Goal: Find specific page/section: Find specific page/section

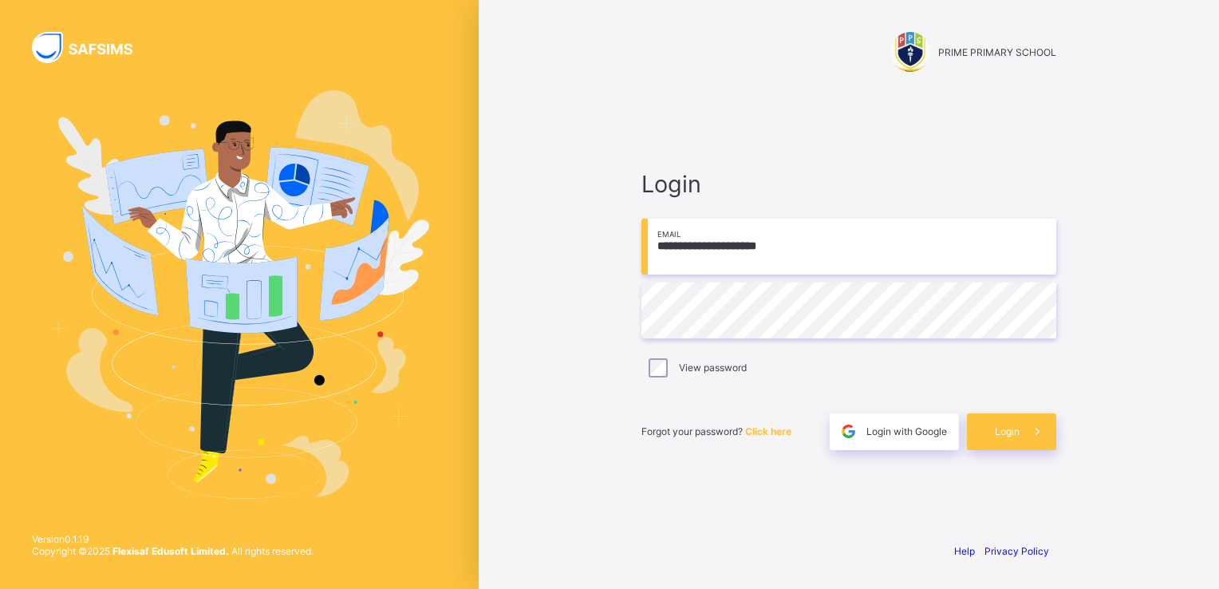
type input "**********"
click at [992, 426] on div "Login" at bounding box center [1011, 431] width 89 height 37
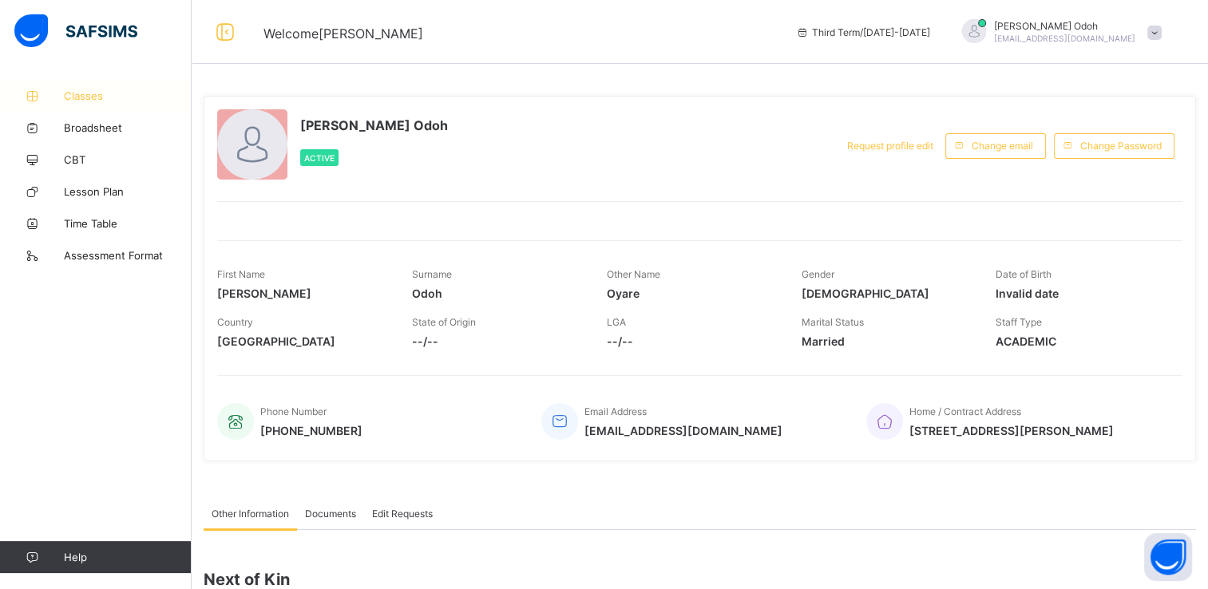
click at [89, 91] on span "Classes" at bounding box center [128, 95] width 128 height 13
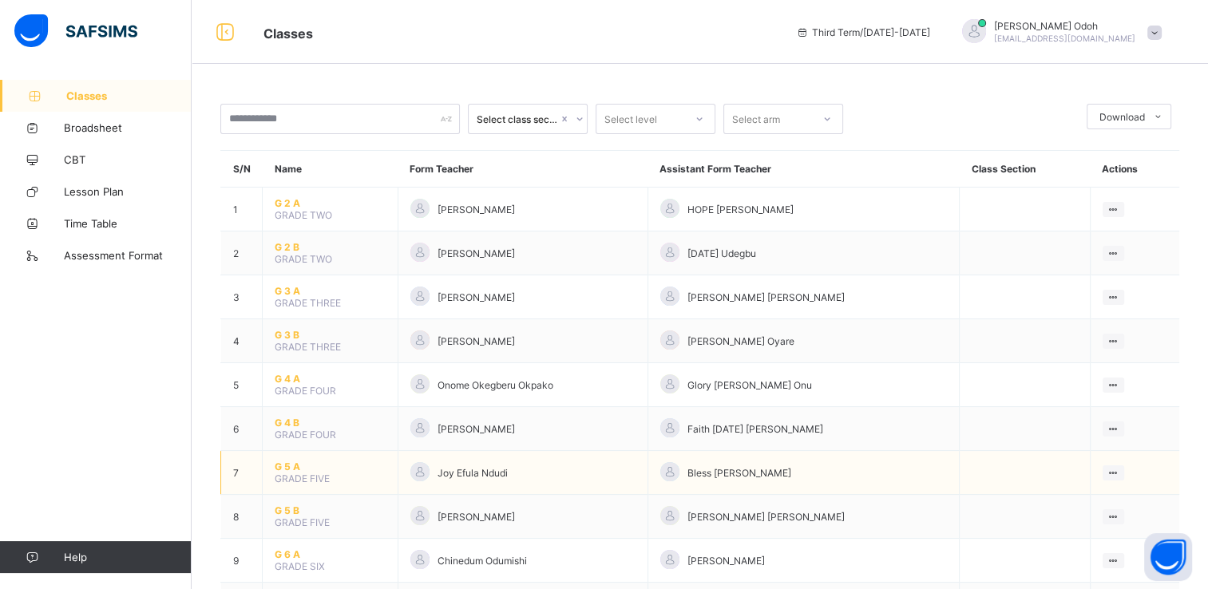
click at [293, 470] on span "G 5 A" at bounding box center [330, 466] width 111 height 12
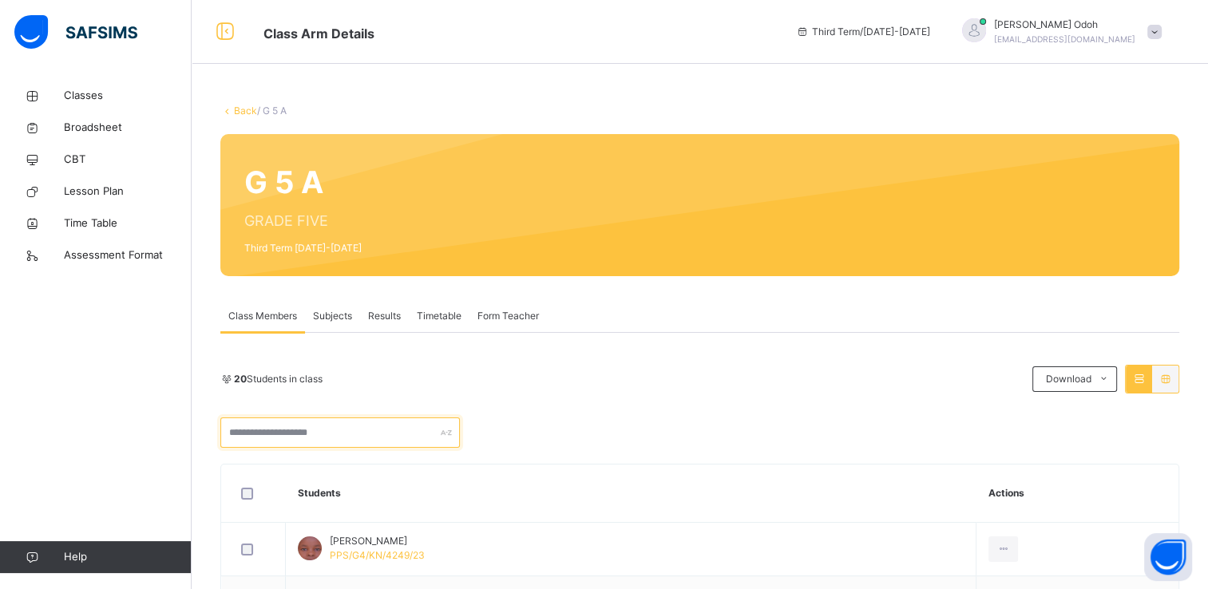
click at [300, 439] on input "text" at bounding box center [339, 432] width 239 height 30
type input "***"
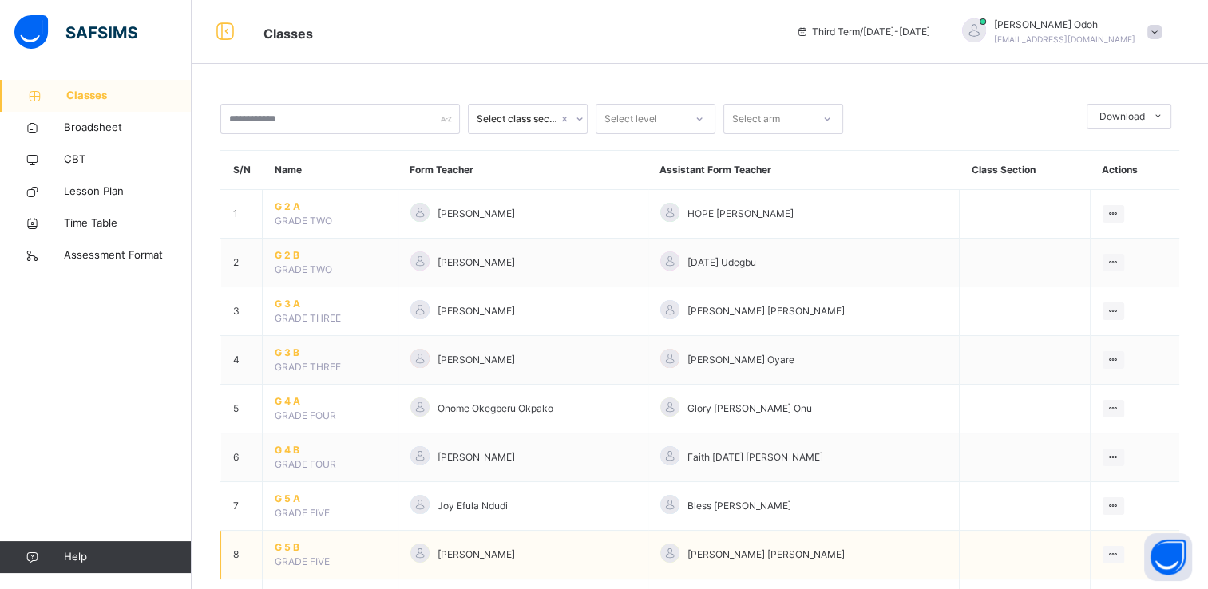
click at [288, 551] on span "G 5 B" at bounding box center [330, 547] width 111 height 14
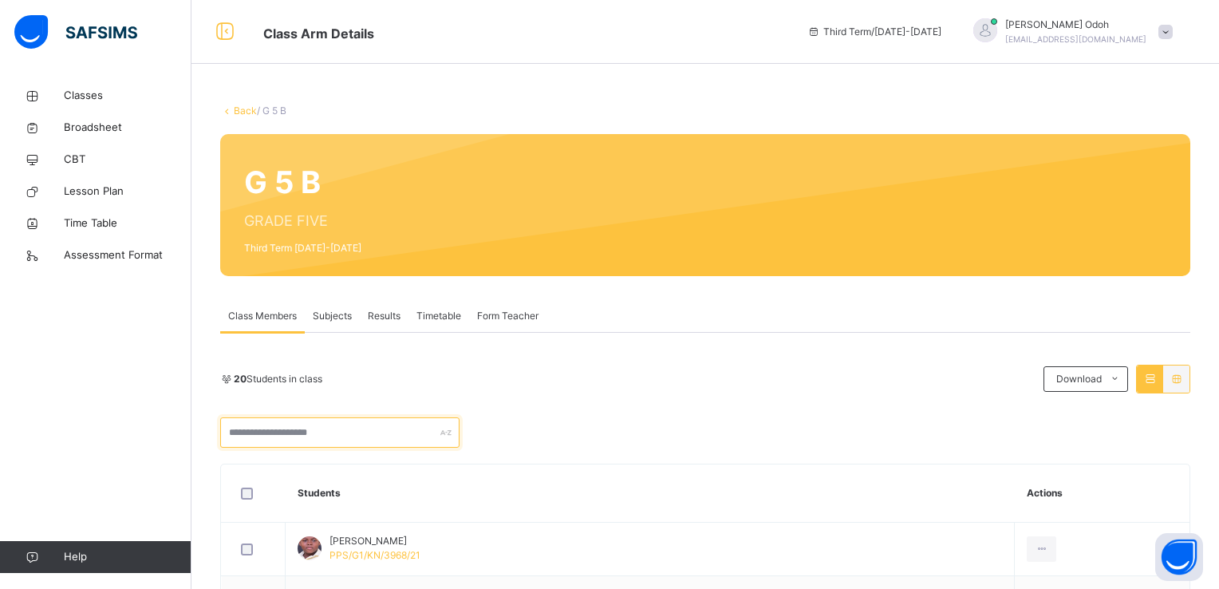
click at [354, 436] on input "text" at bounding box center [339, 432] width 239 height 30
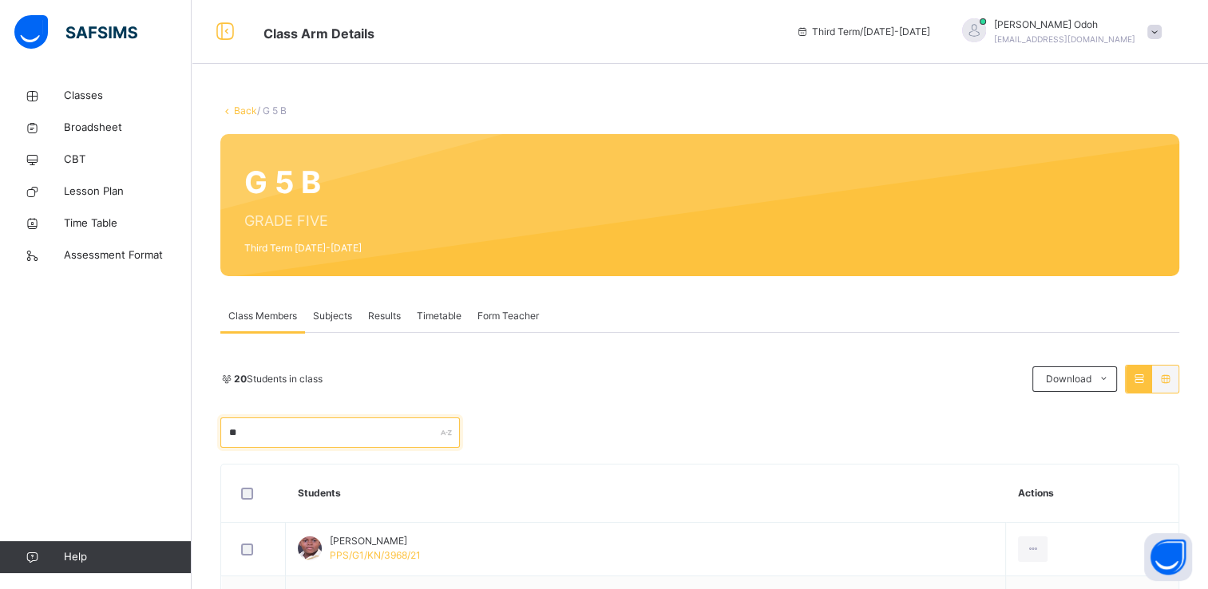
type input "*"
click at [257, 425] on input "*" at bounding box center [339, 432] width 239 height 30
type input "*"
click at [963, 402] on div "20 Students in class Download Pdf Report Excel Report" at bounding box center [699, 406] width 959 height 83
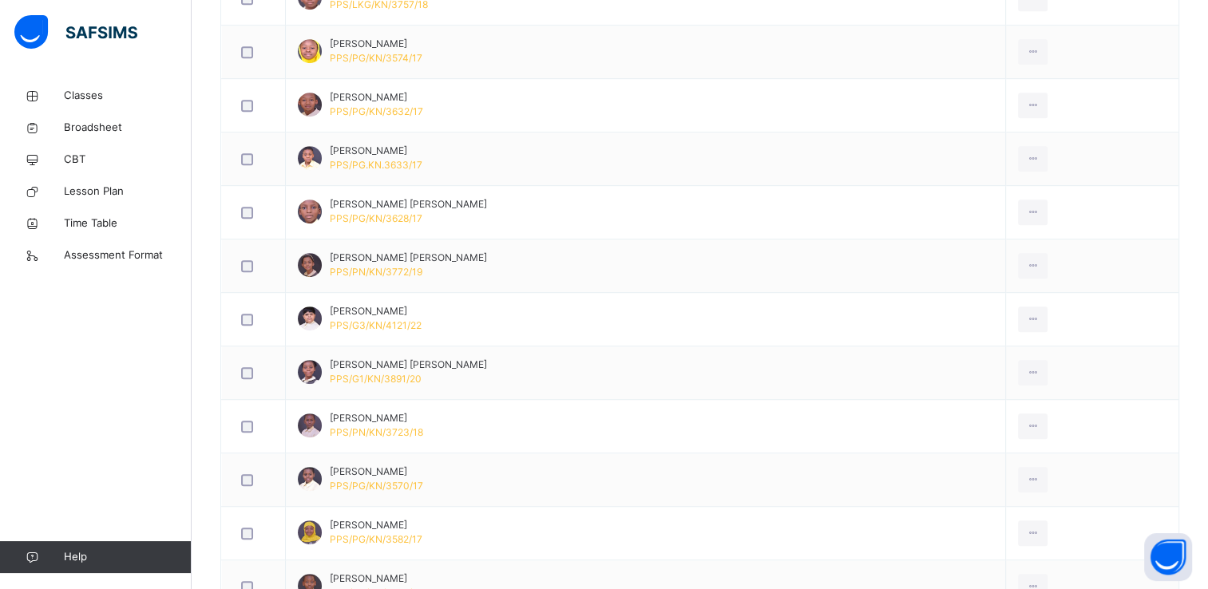
scroll to position [1022, 0]
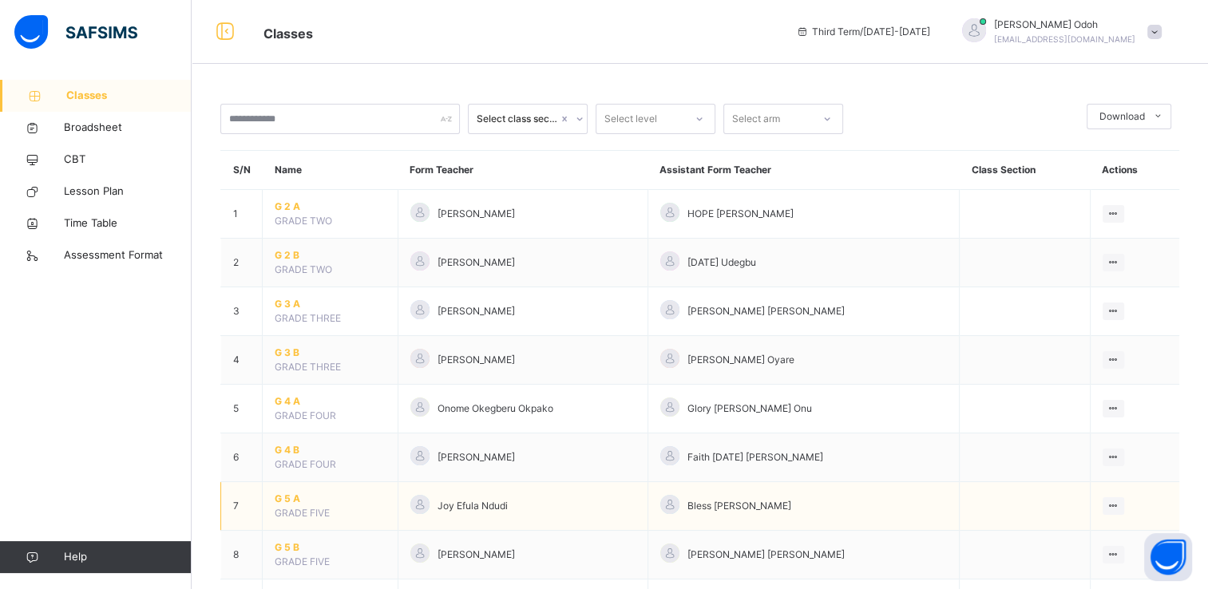
click at [283, 496] on span "G 5 A" at bounding box center [330, 499] width 111 height 14
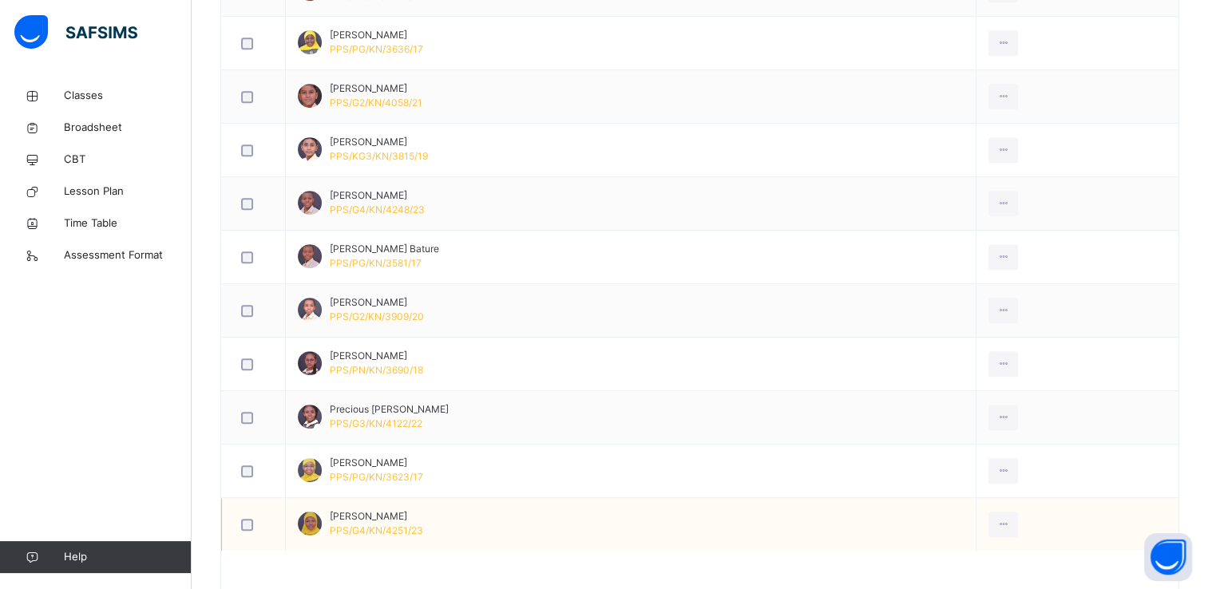
scroll to position [1053, 0]
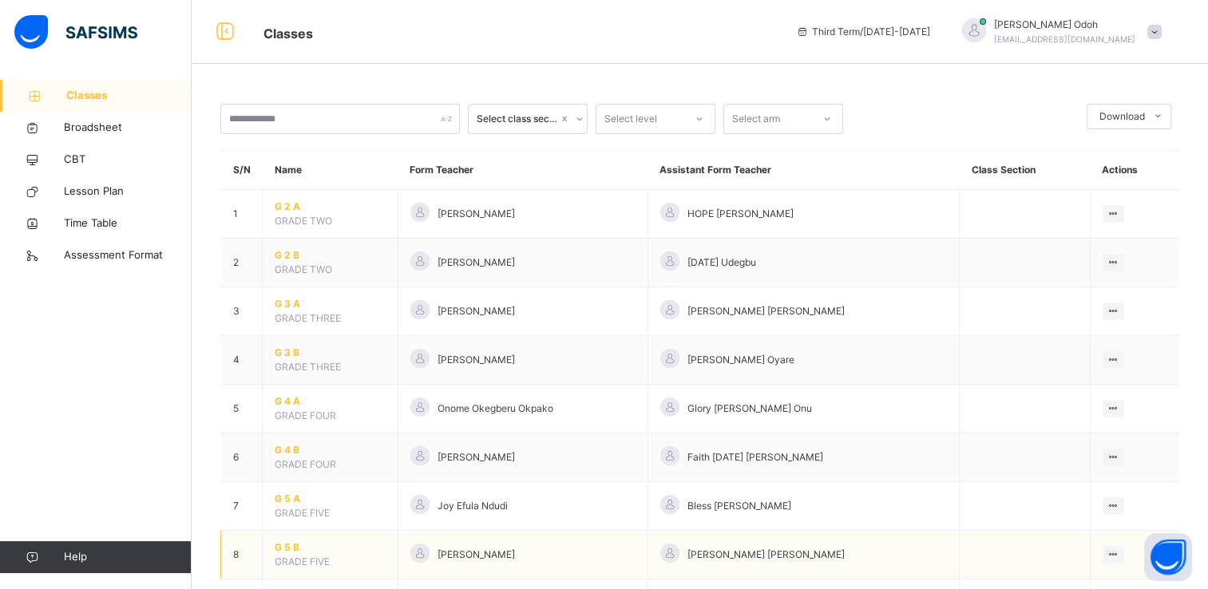
click at [291, 548] on span "G 5 B" at bounding box center [330, 547] width 111 height 14
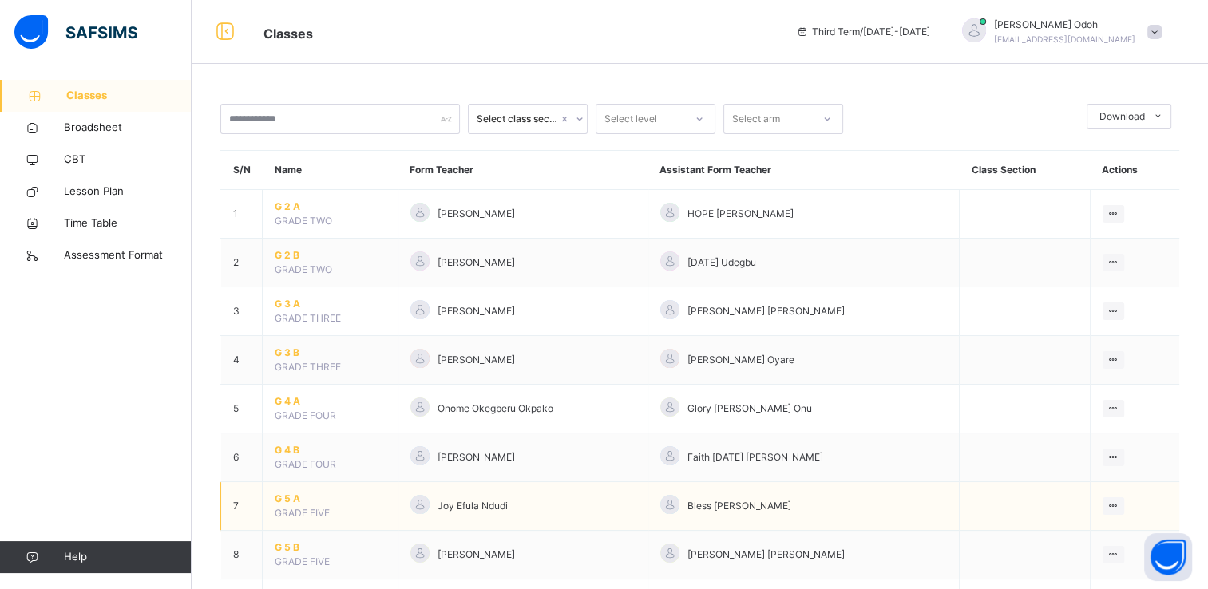
click at [284, 503] on span "G 5 A" at bounding box center [330, 499] width 111 height 14
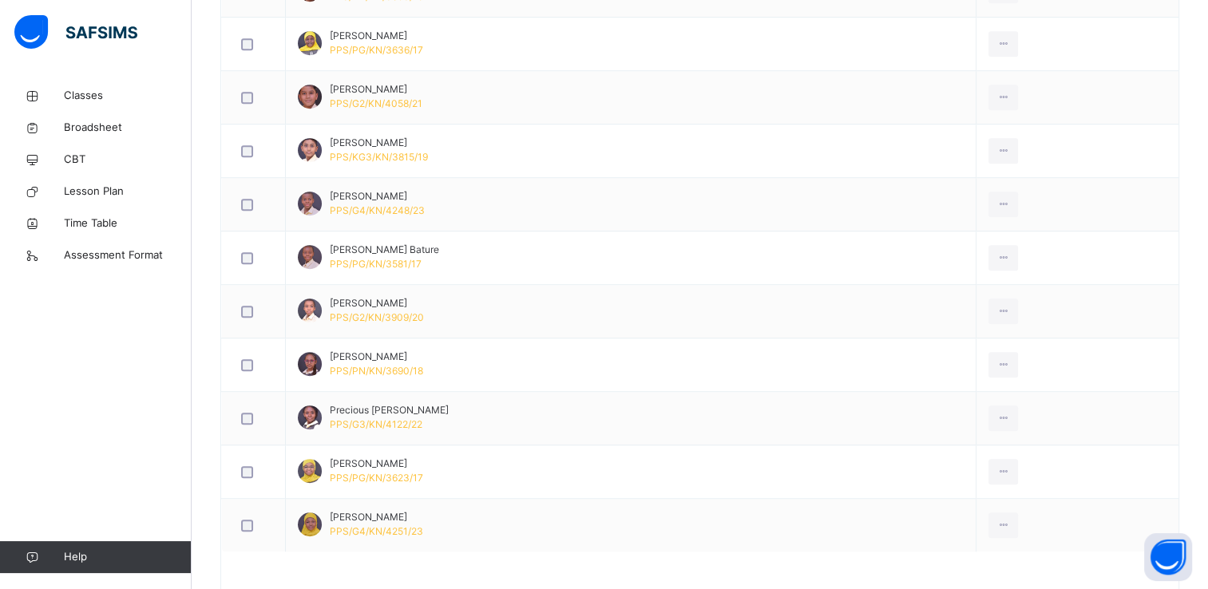
scroll to position [1053, 0]
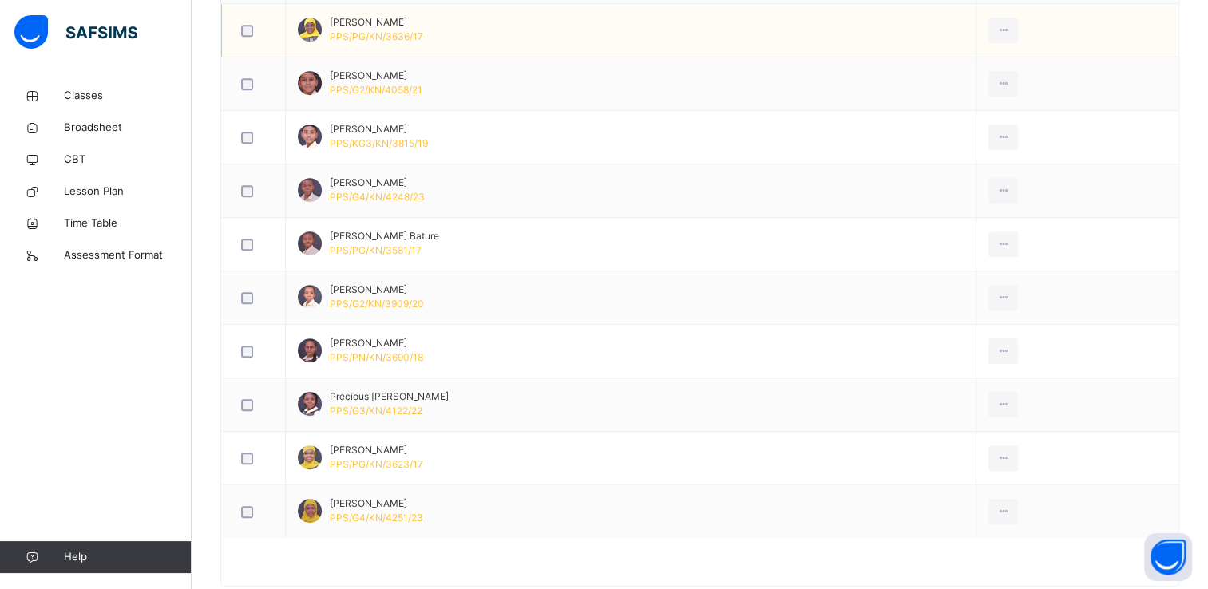
click at [1117, 11] on td at bounding box center [1077, 30] width 202 height 53
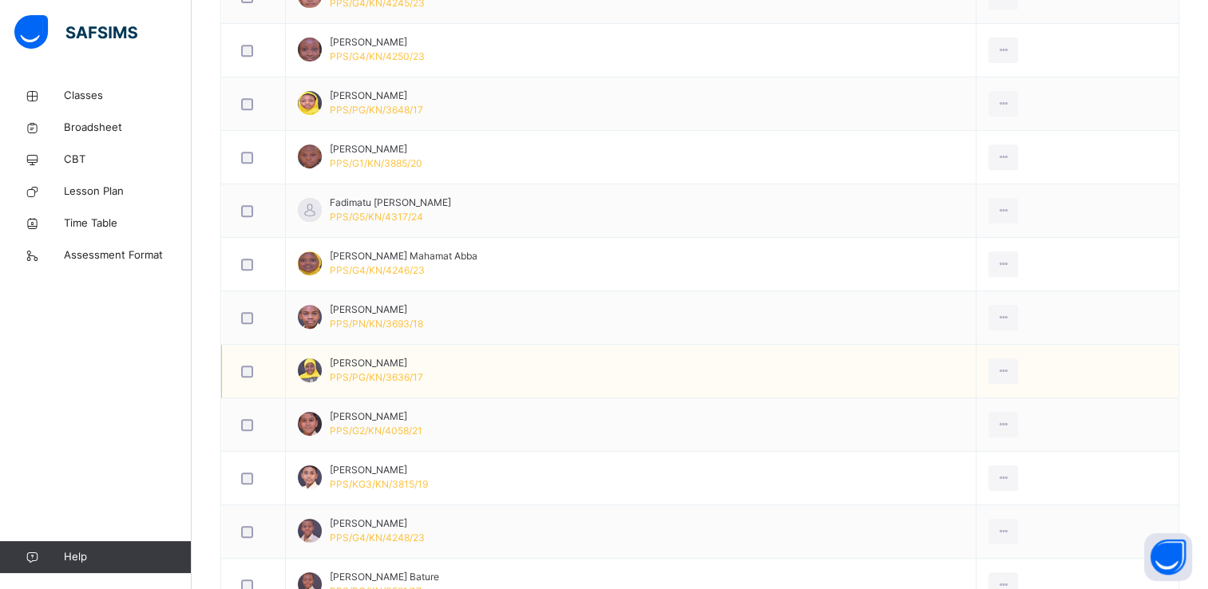
scroll to position [702, 0]
